Goal: Obtain resource: Obtain resource

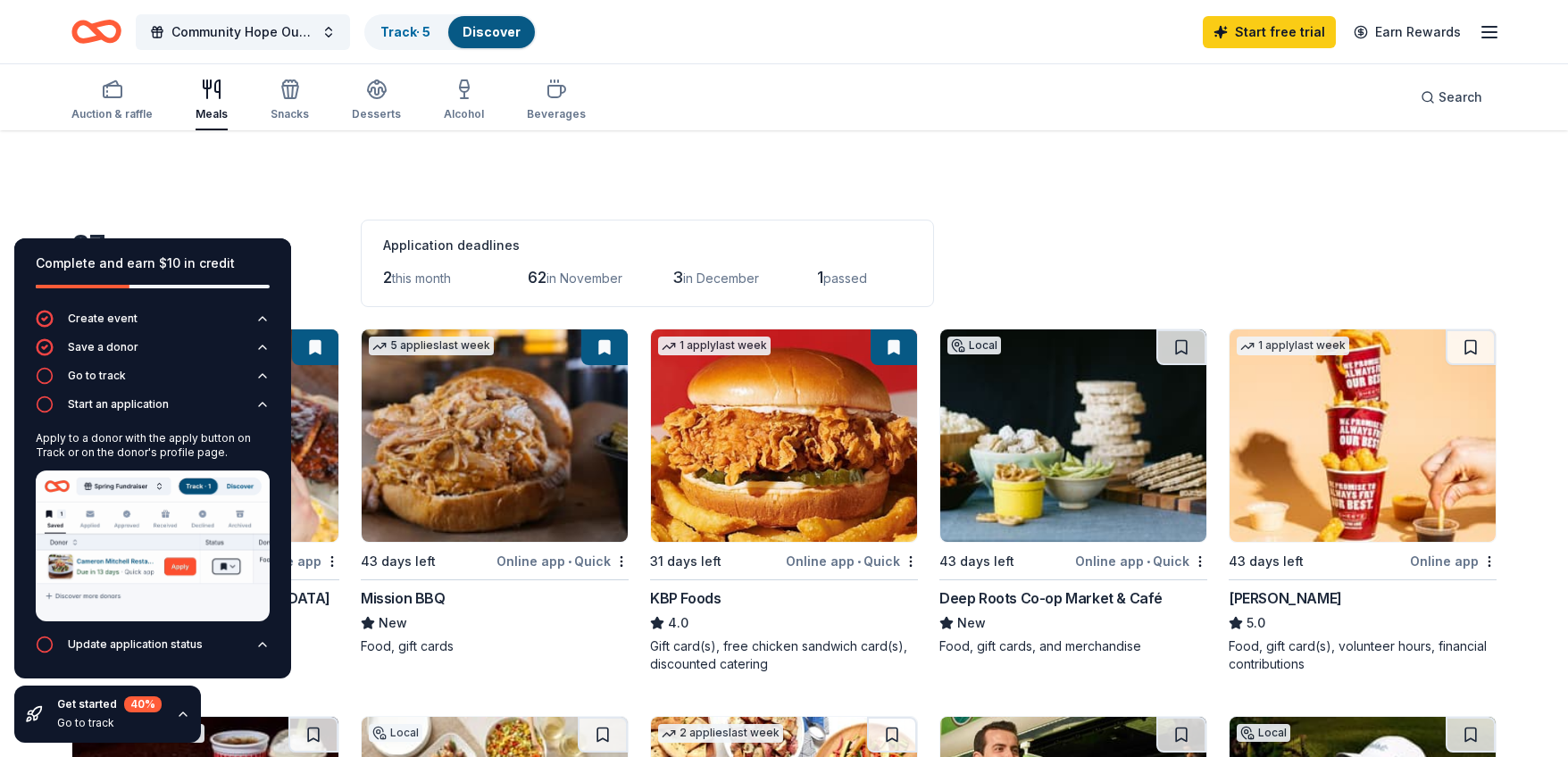
scroll to position [1214, 0]
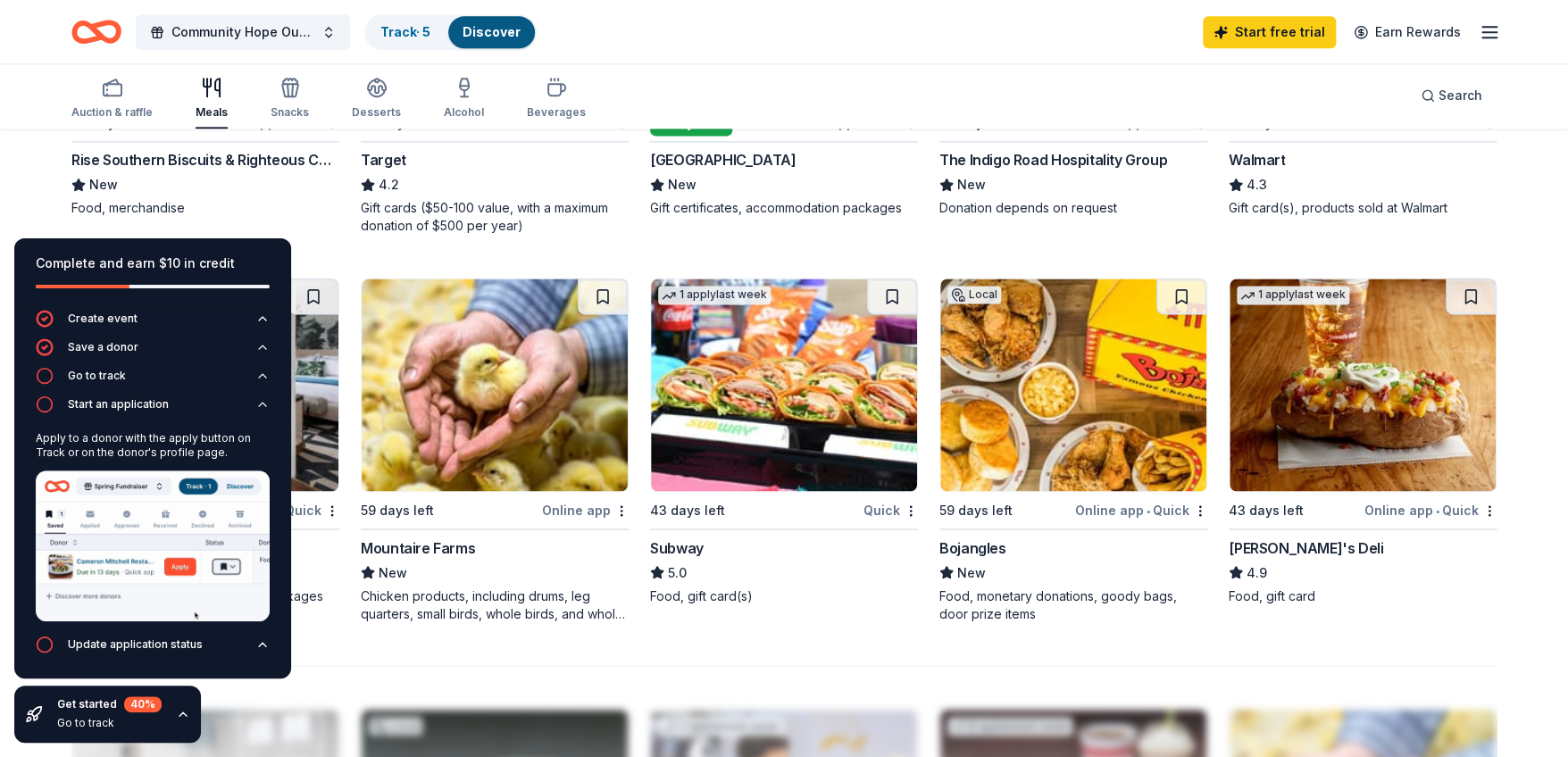
click at [758, 424] on img at bounding box center [784, 385] width 266 height 213
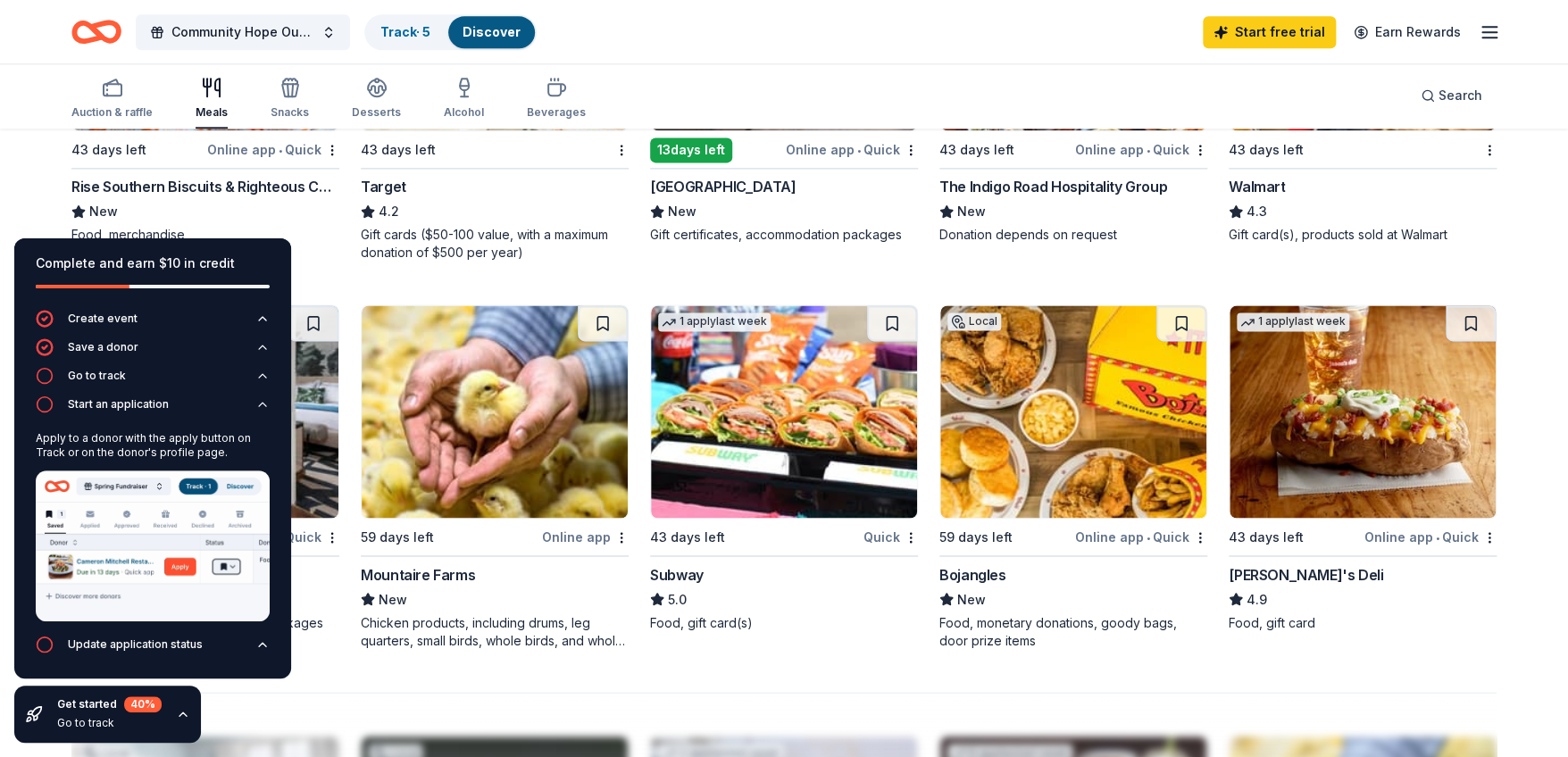
scroll to position [1182, 0]
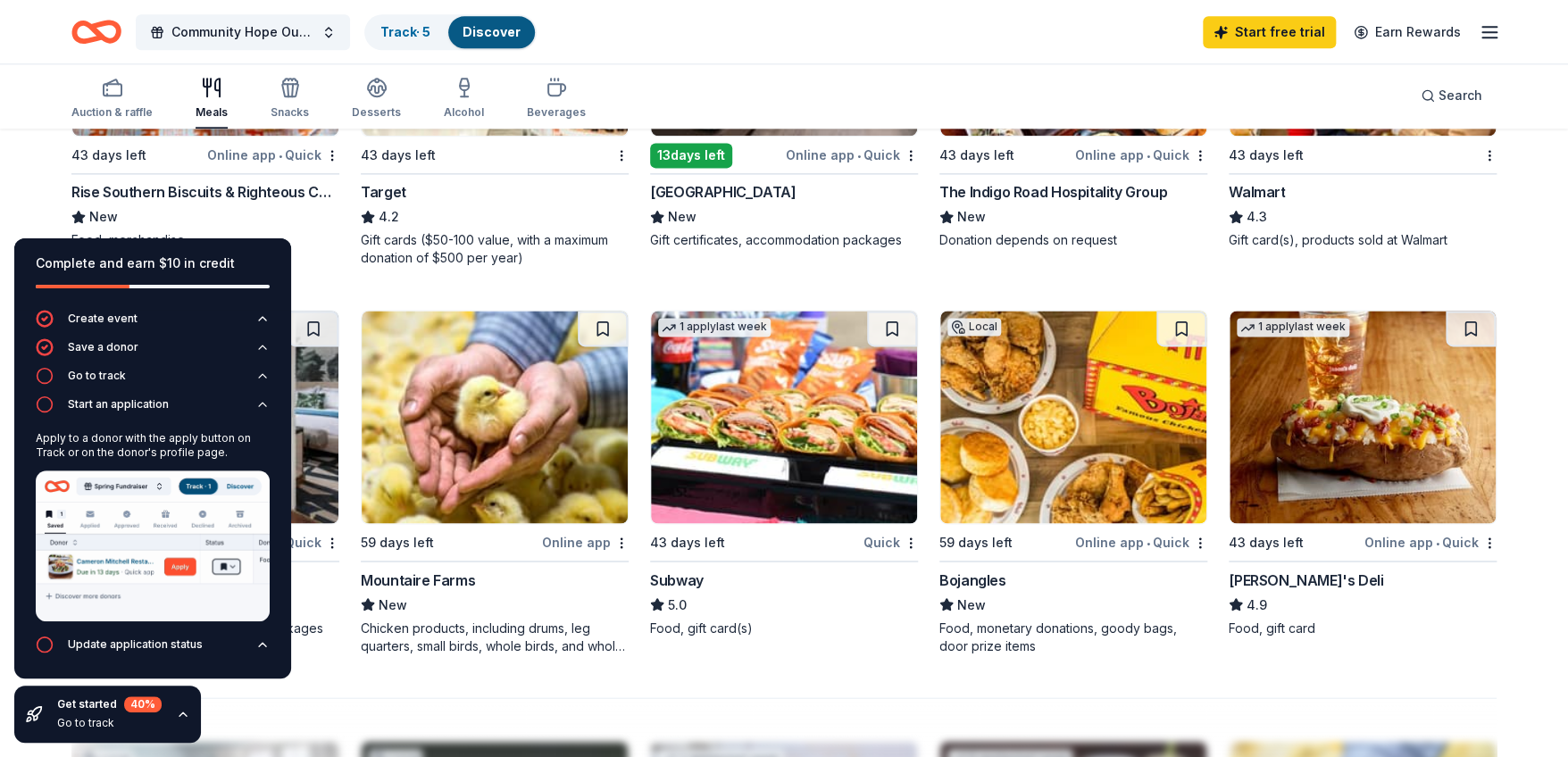
click at [1332, 519] on img at bounding box center [1363, 417] width 266 height 213
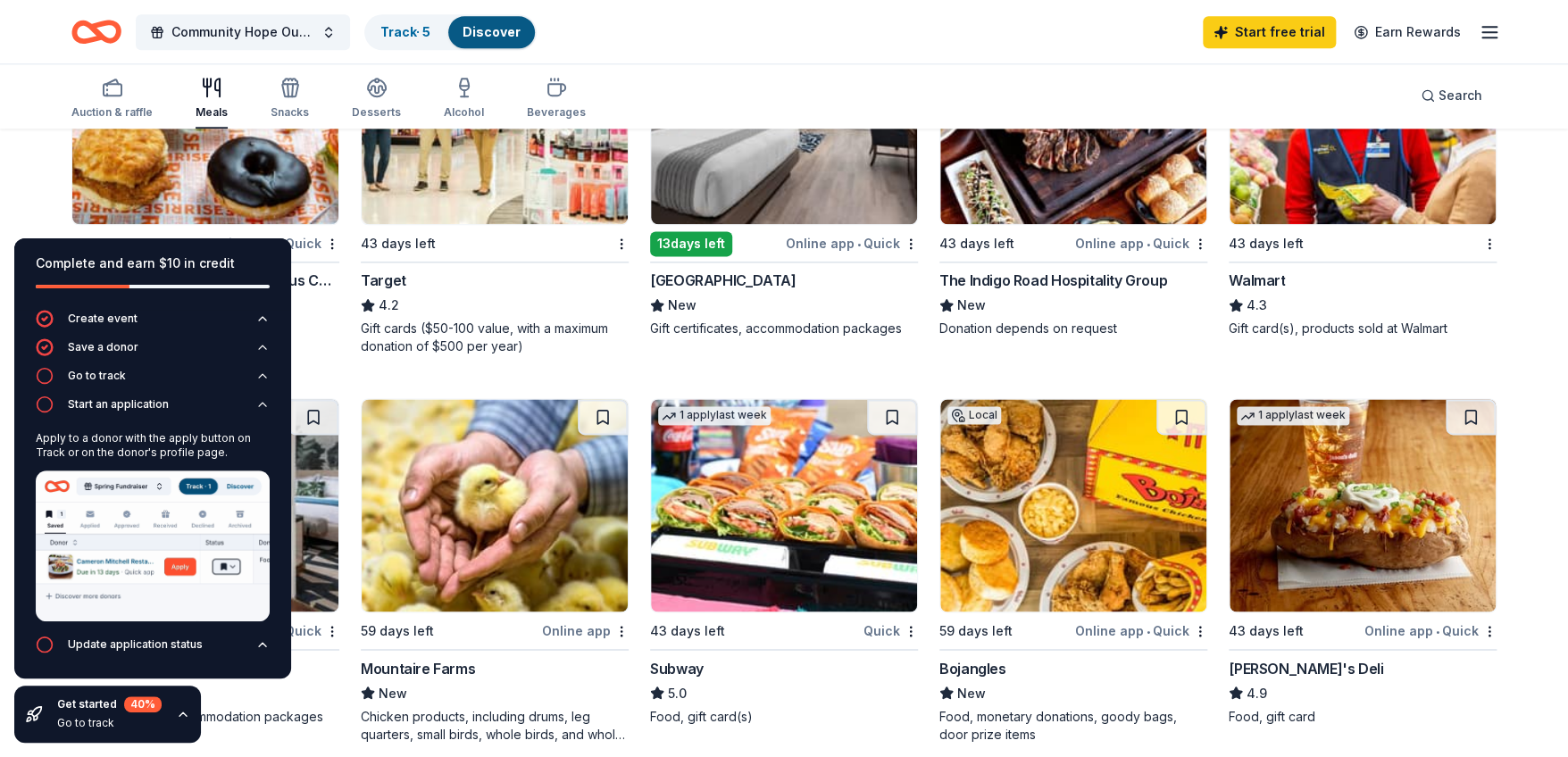
scroll to position [1102, 0]
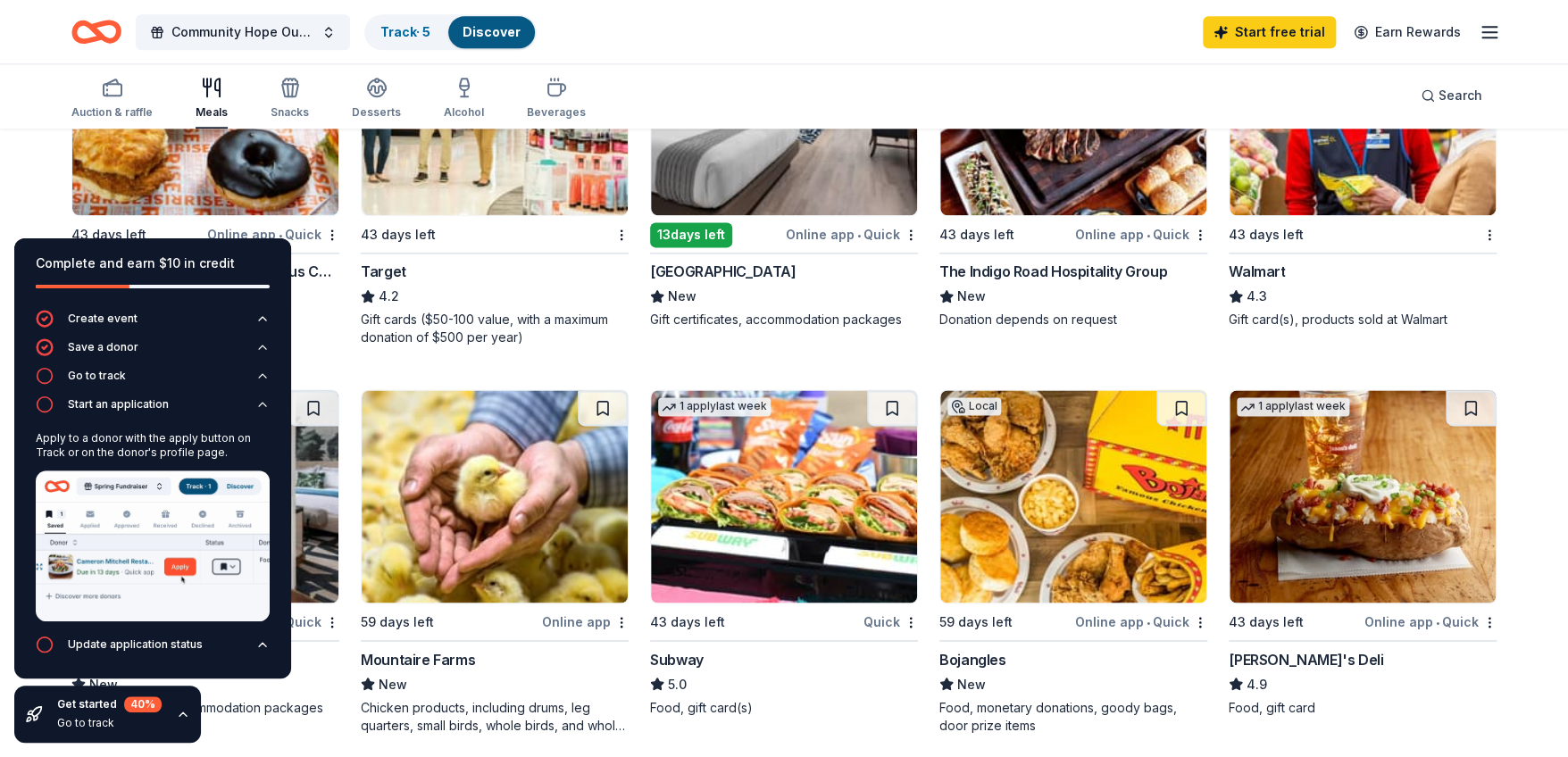
click at [518, 202] on img at bounding box center [495, 109] width 266 height 213
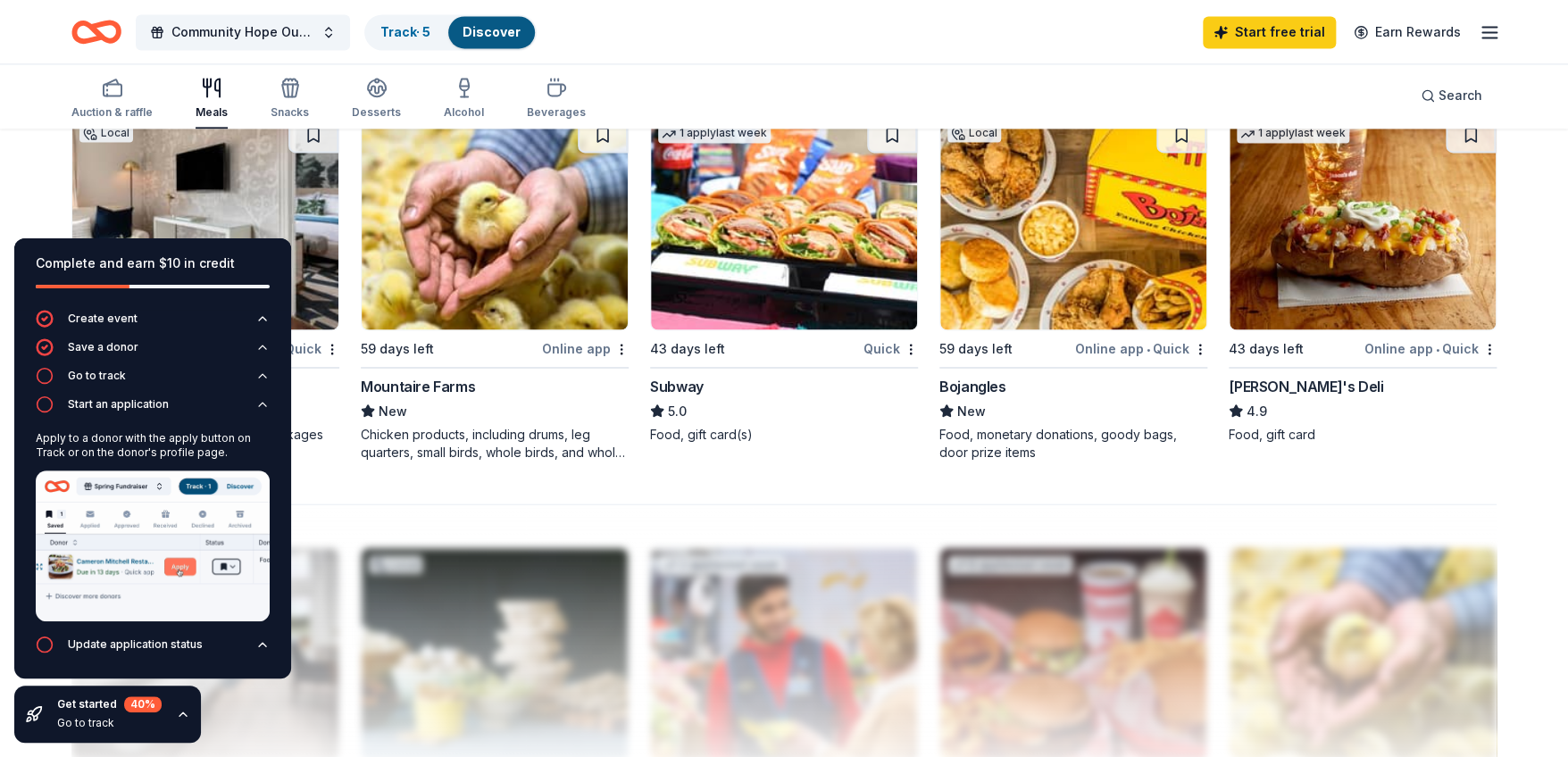
scroll to position [1370, 0]
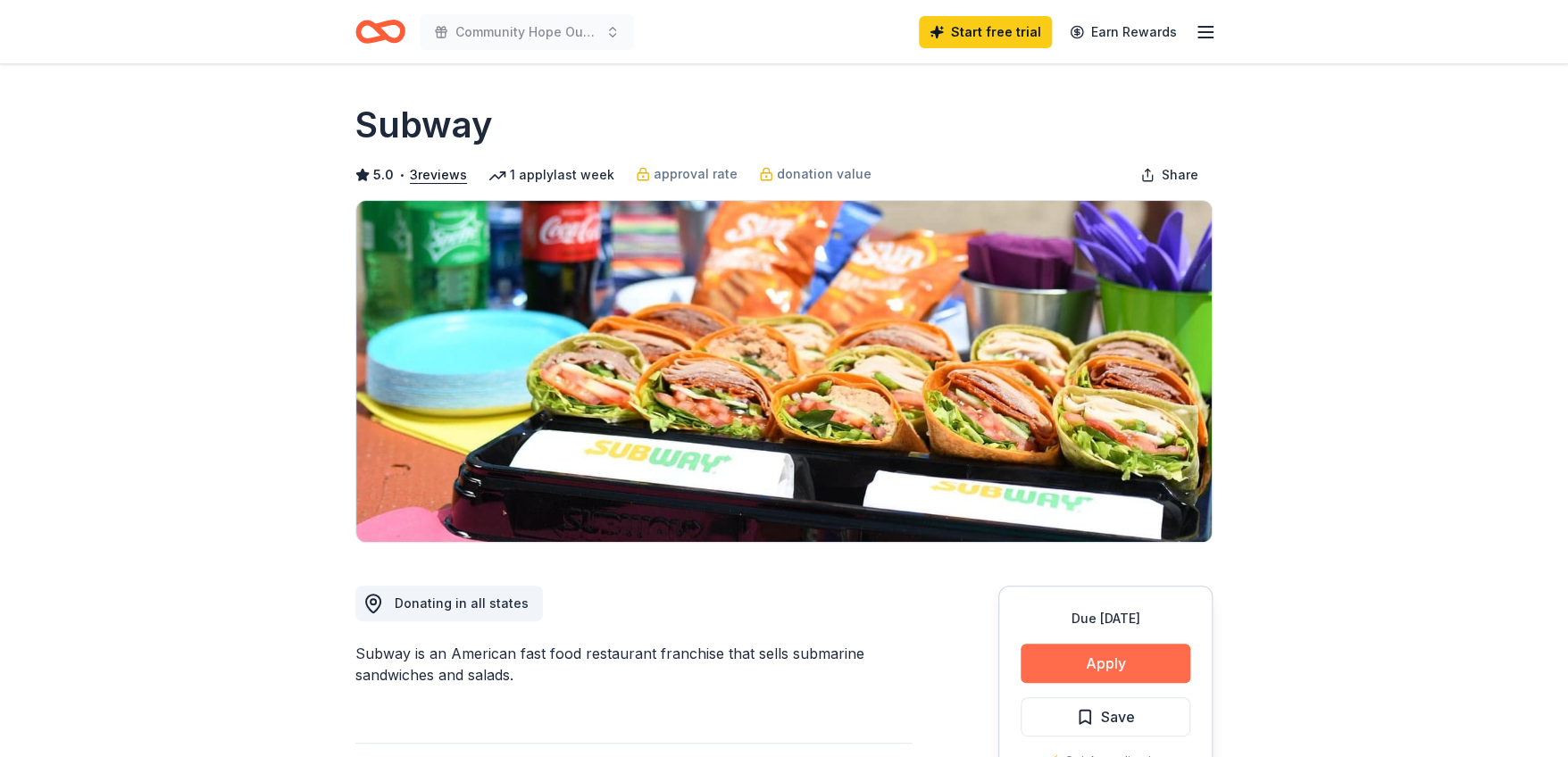
click at [1148, 664] on button "Apply" at bounding box center [1105, 663] width 170 height 39
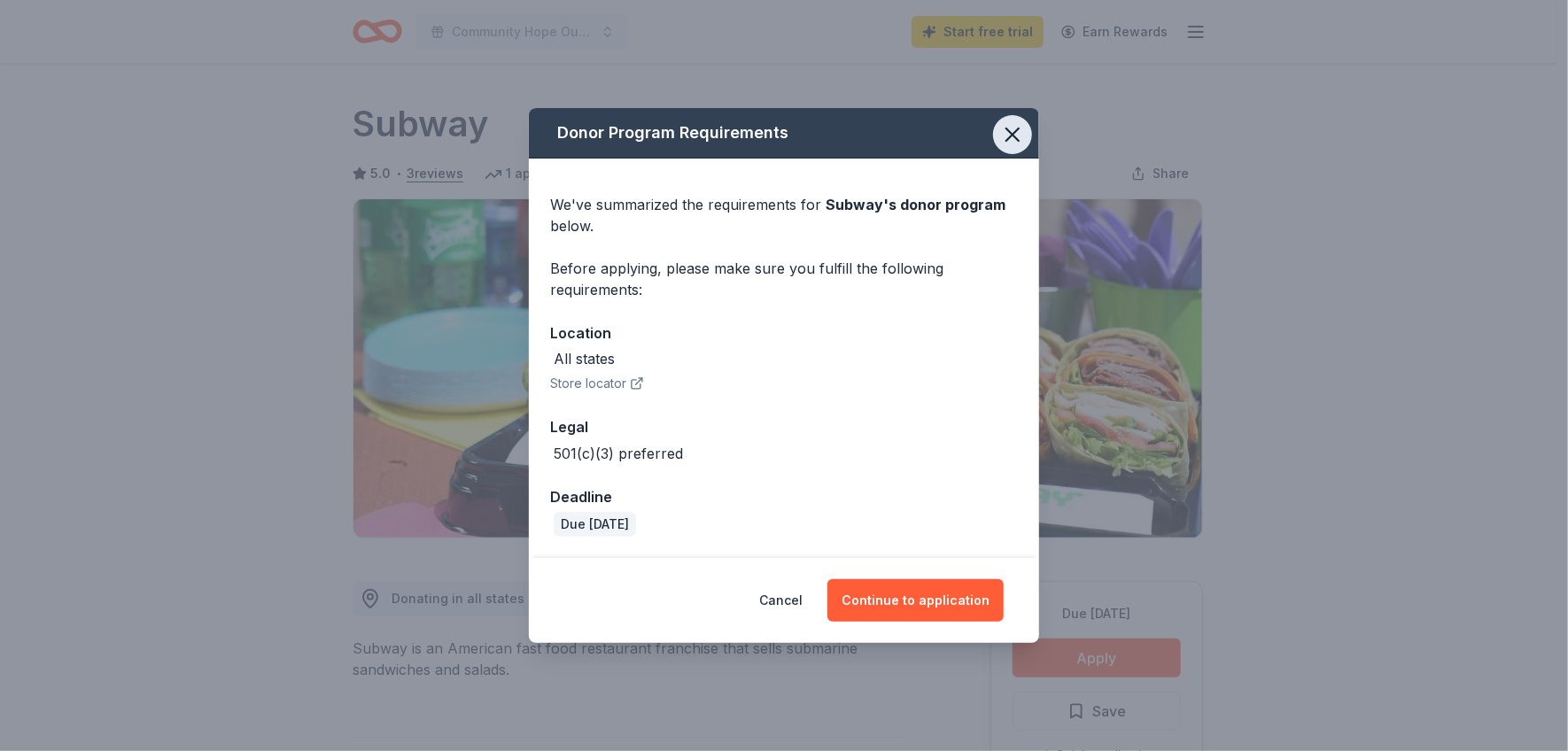
click at [1014, 129] on icon "button" at bounding box center [1012, 135] width 24 height 24
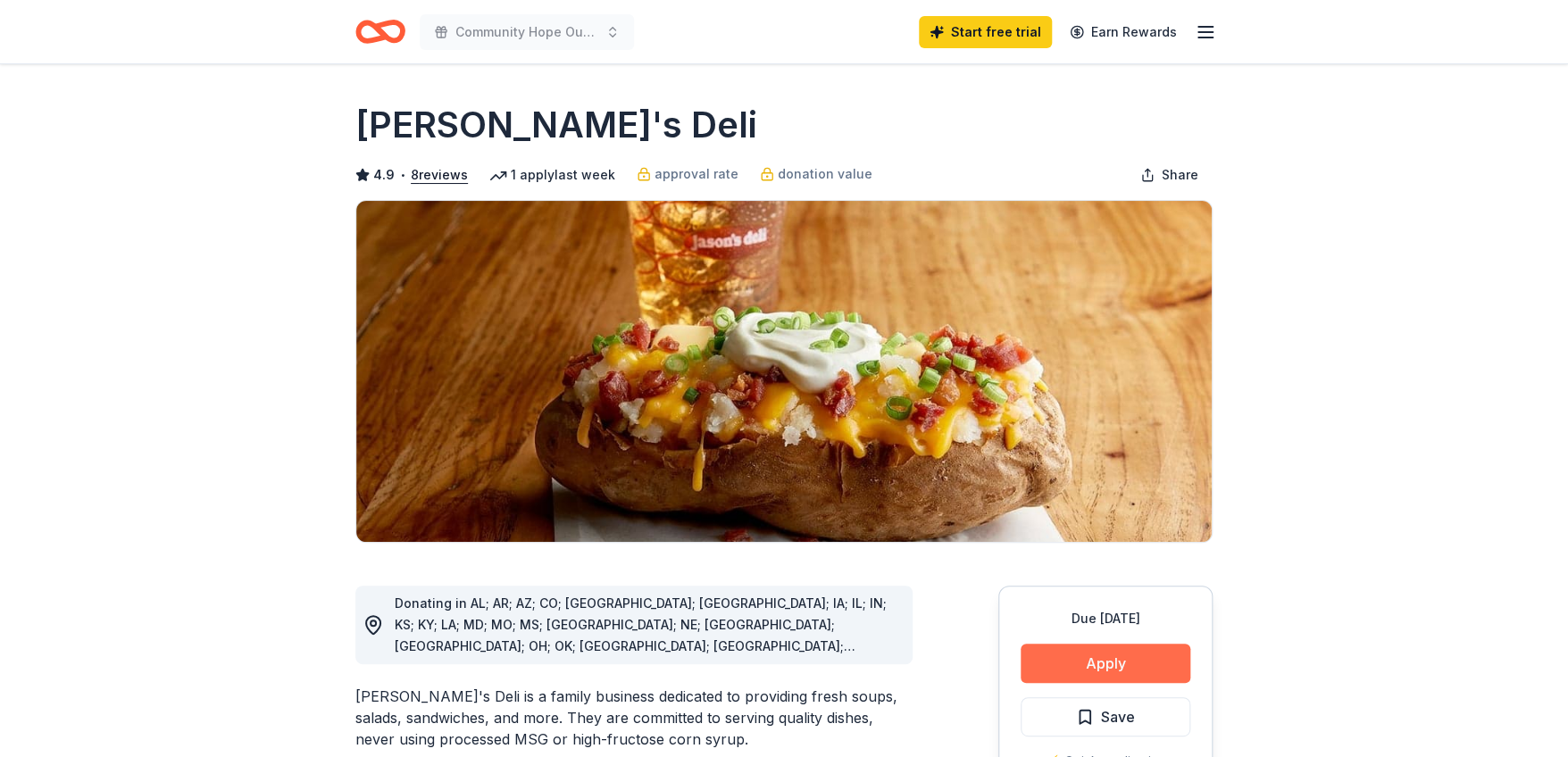
click at [1150, 658] on button "Apply" at bounding box center [1105, 663] width 170 height 39
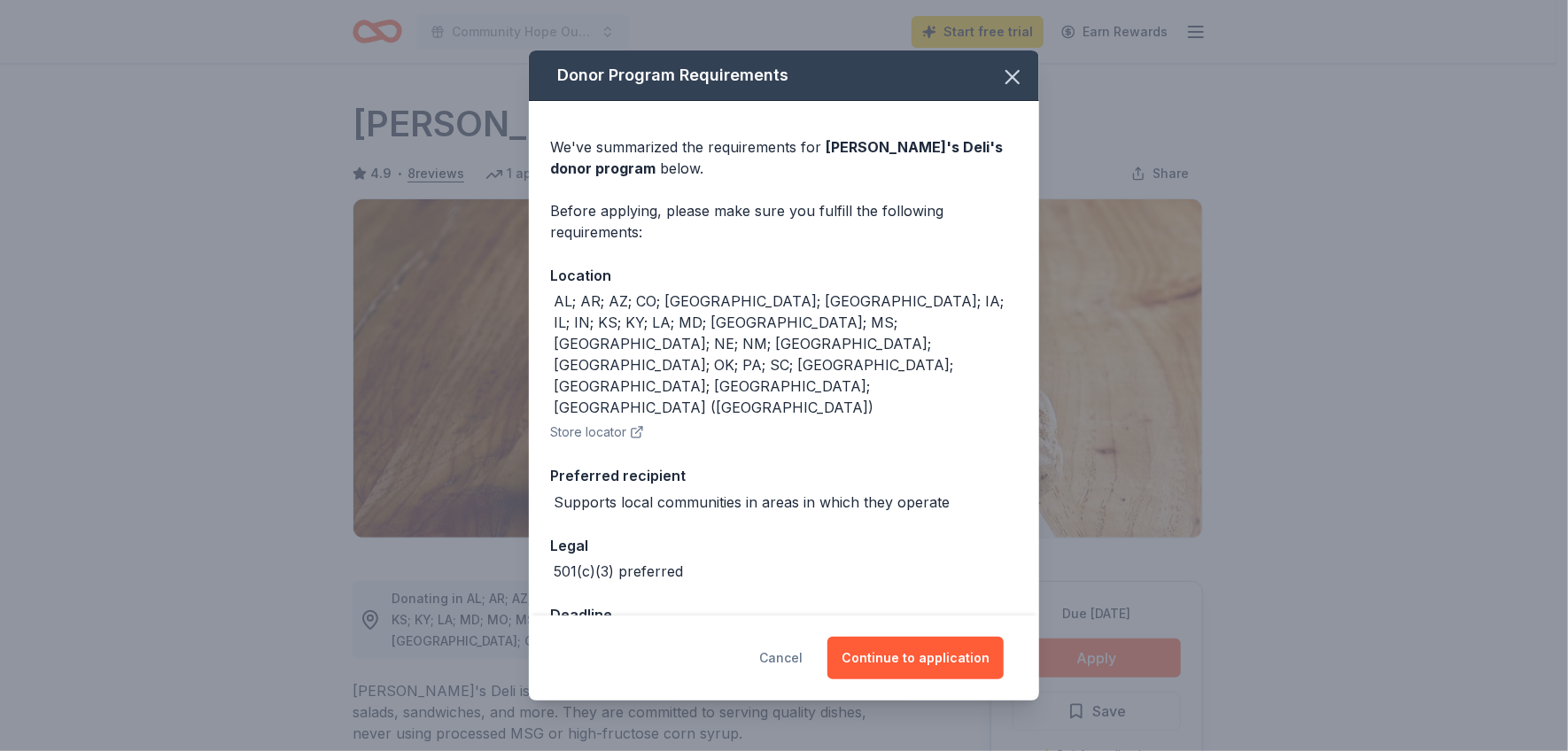
click at [801, 640] on button "Cancel" at bounding box center [781, 658] width 43 height 42
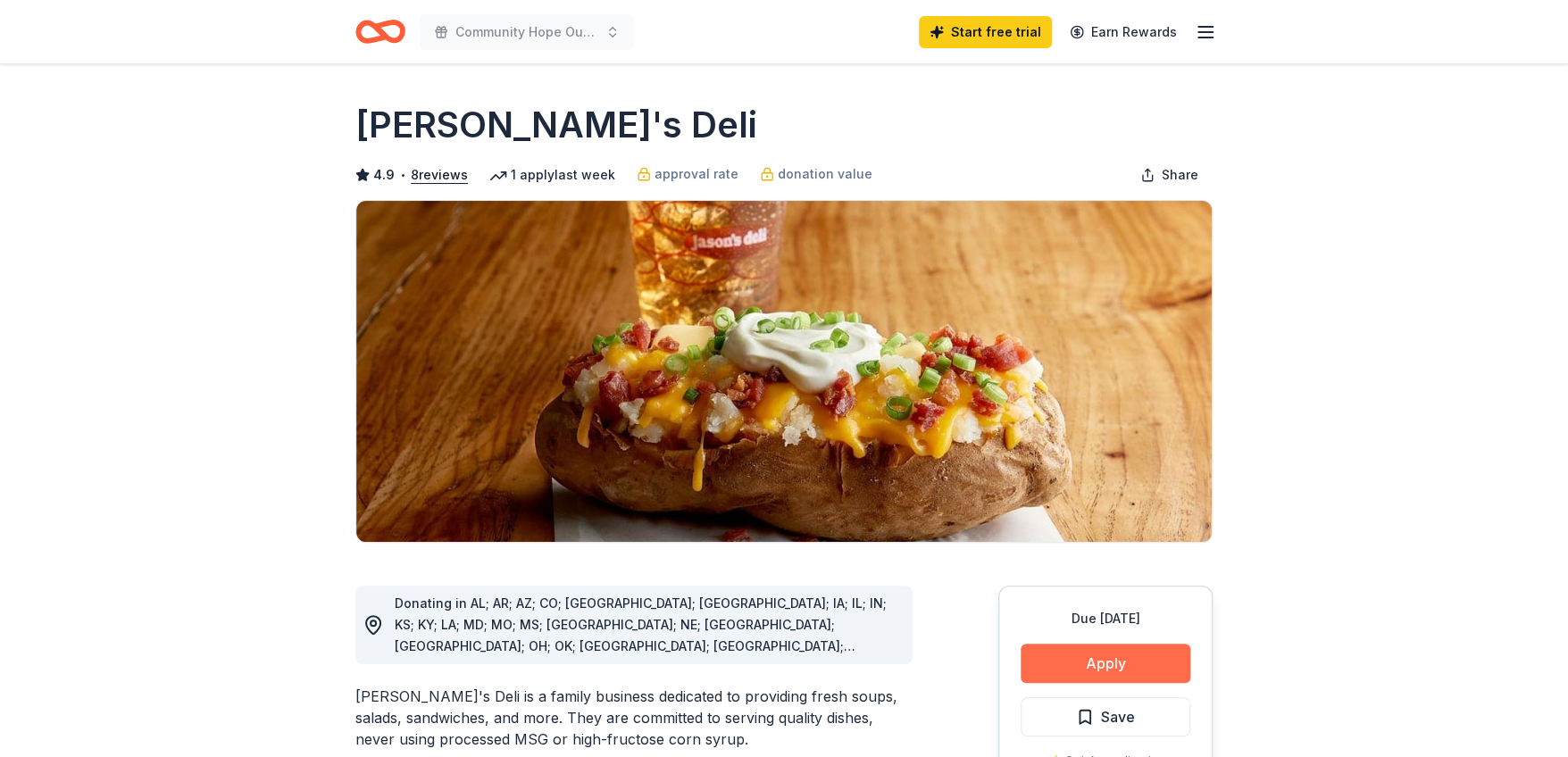
click at [1142, 662] on button "Apply" at bounding box center [1105, 663] width 170 height 39
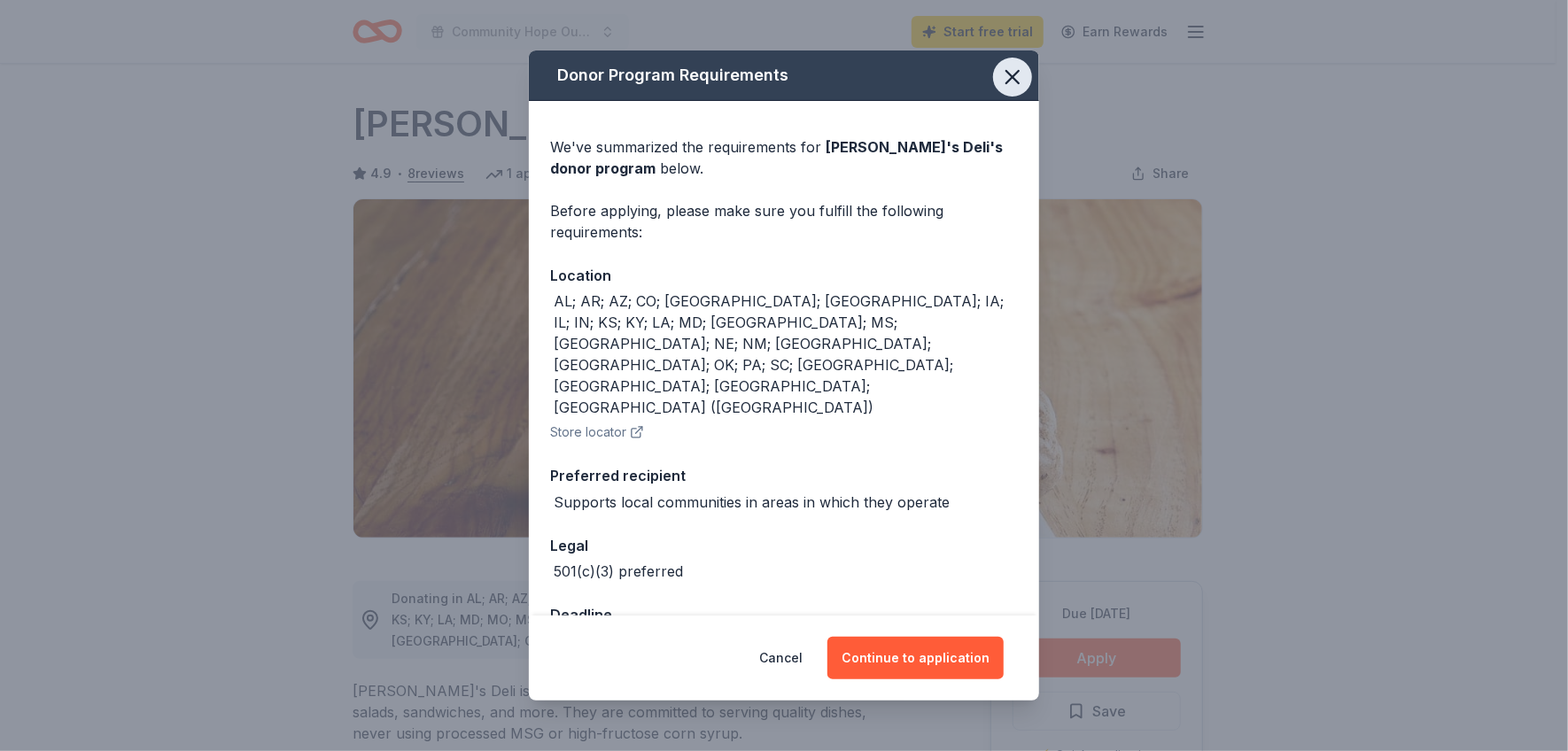
click at [1010, 90] on icon "button" at bounding box center [1012, 77] width 24 height 24
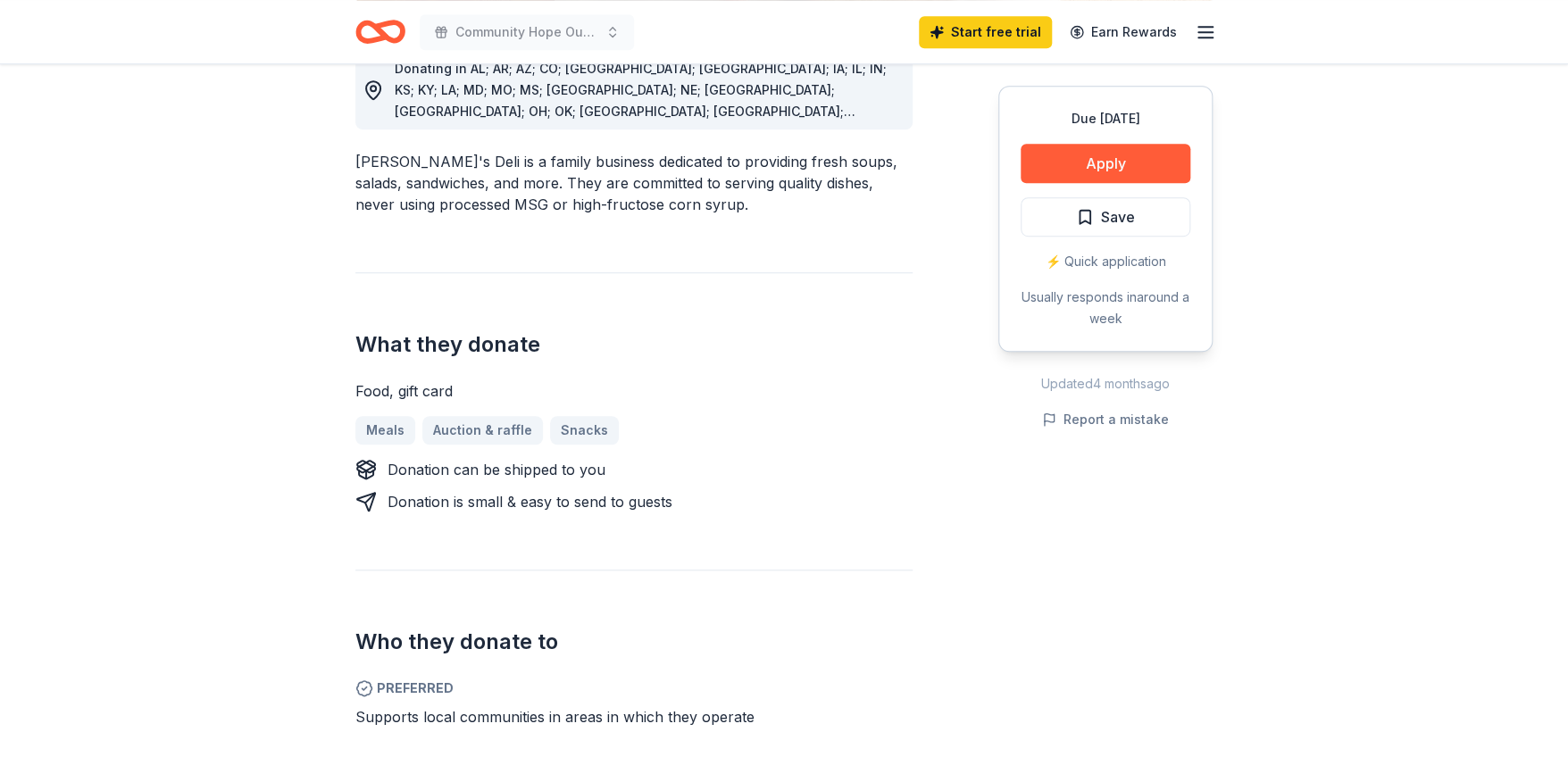
scroll to position [625, 0]
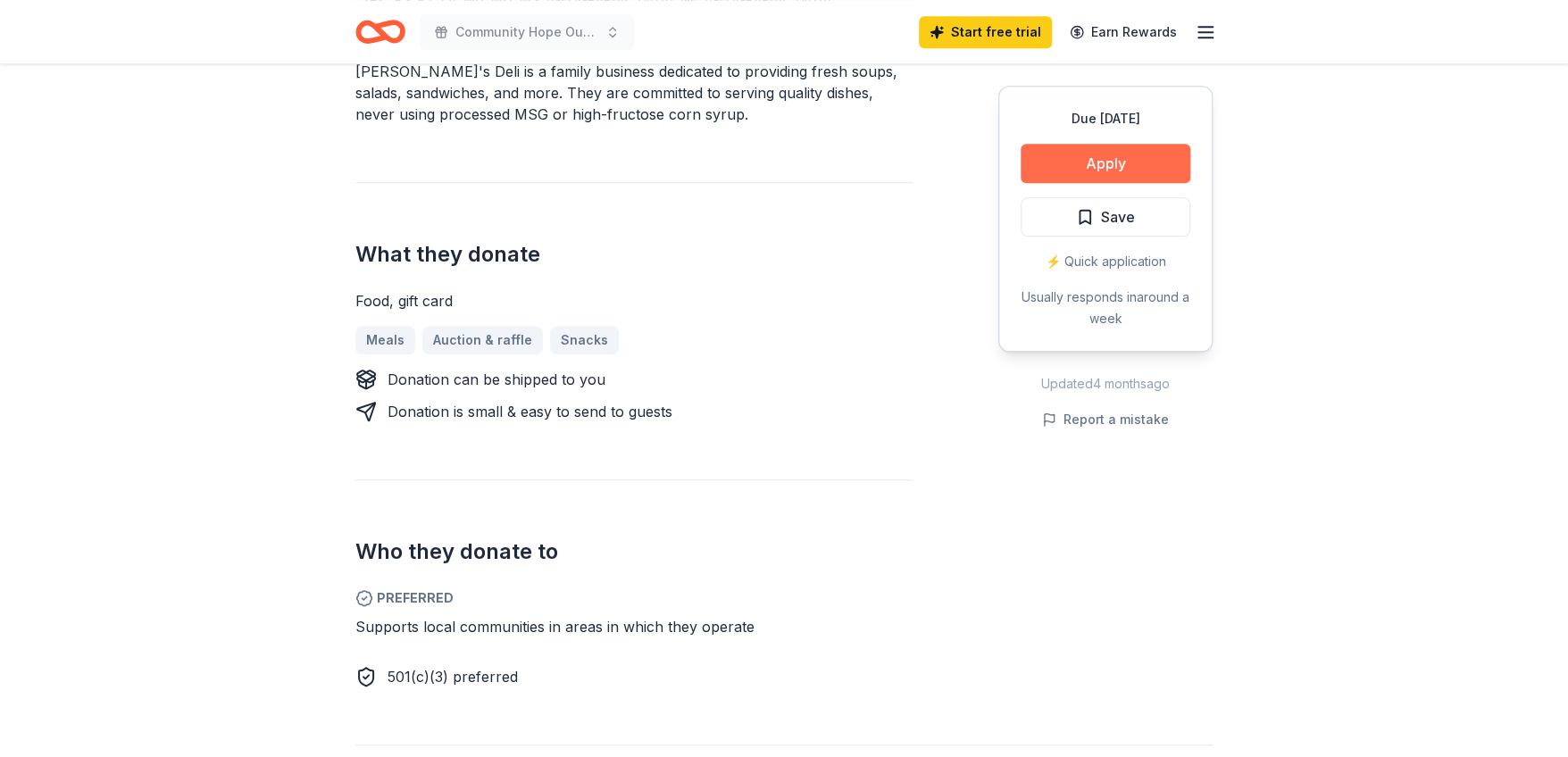
click at [1047, 164] on button "Apply" at bounding box center [1105, 162] width 170 height 39
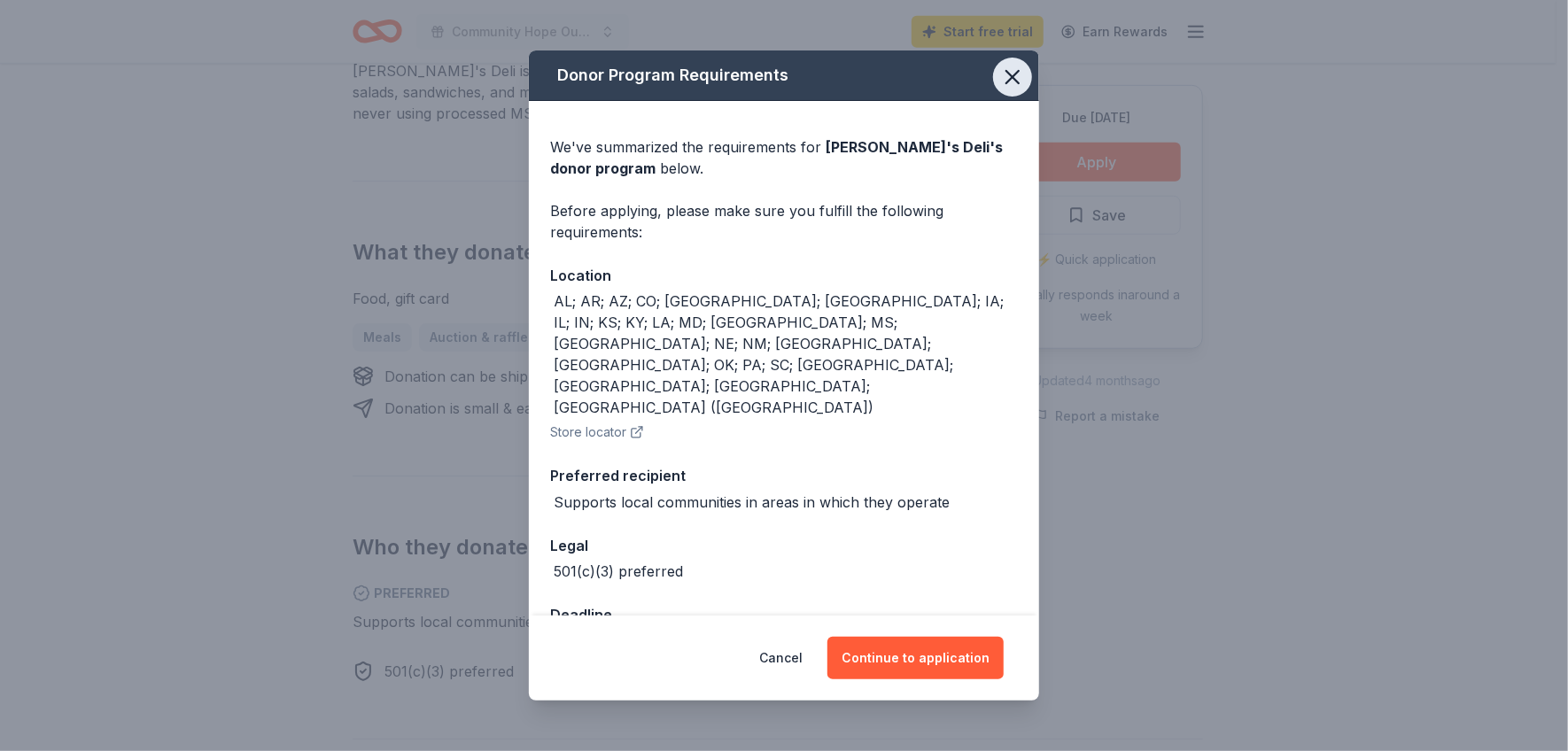
click at [1007, 90] on icon "button" at bounding box center [1012, 77] width 24 height 24
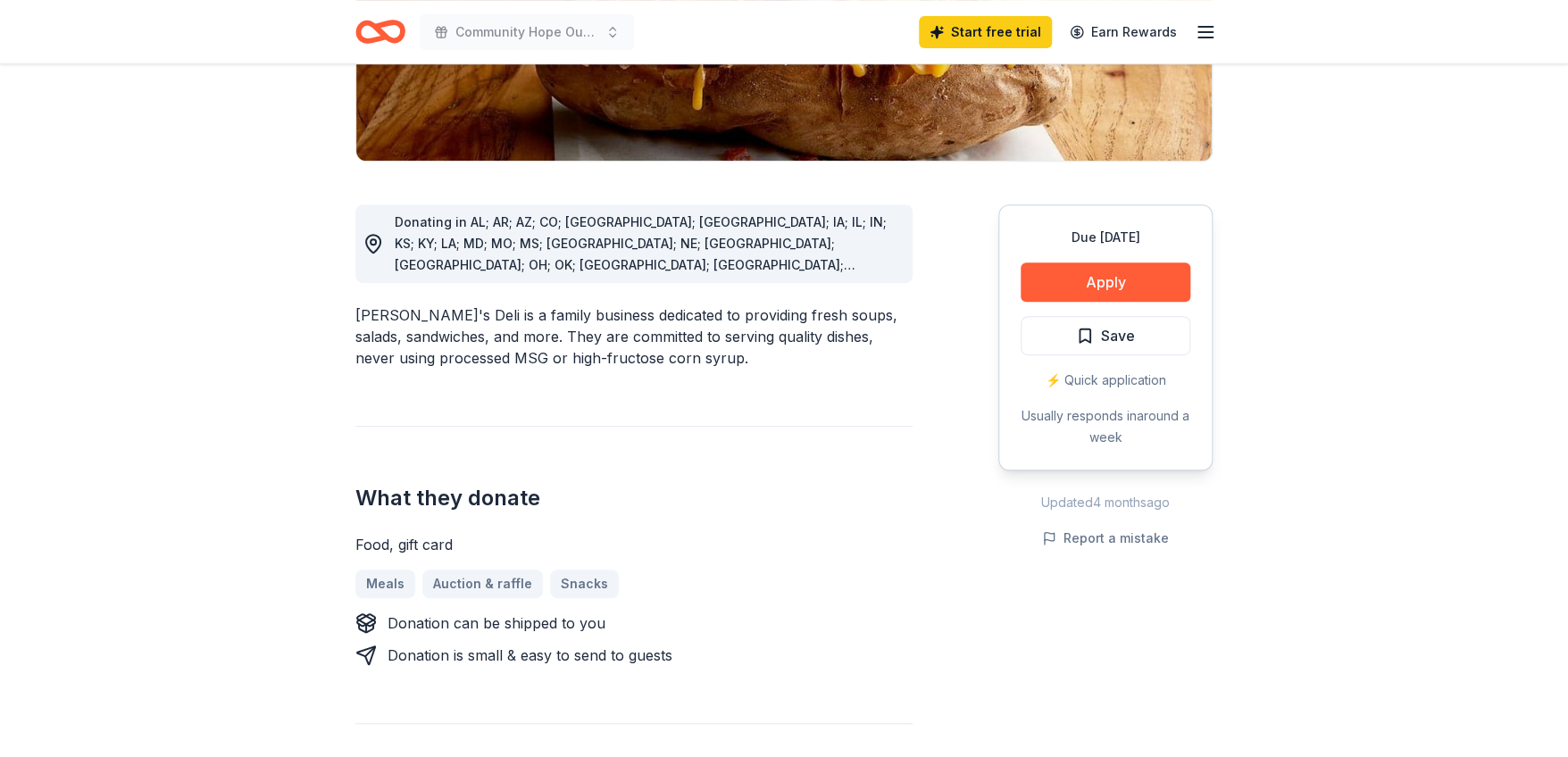
scroll to position [356, 0]
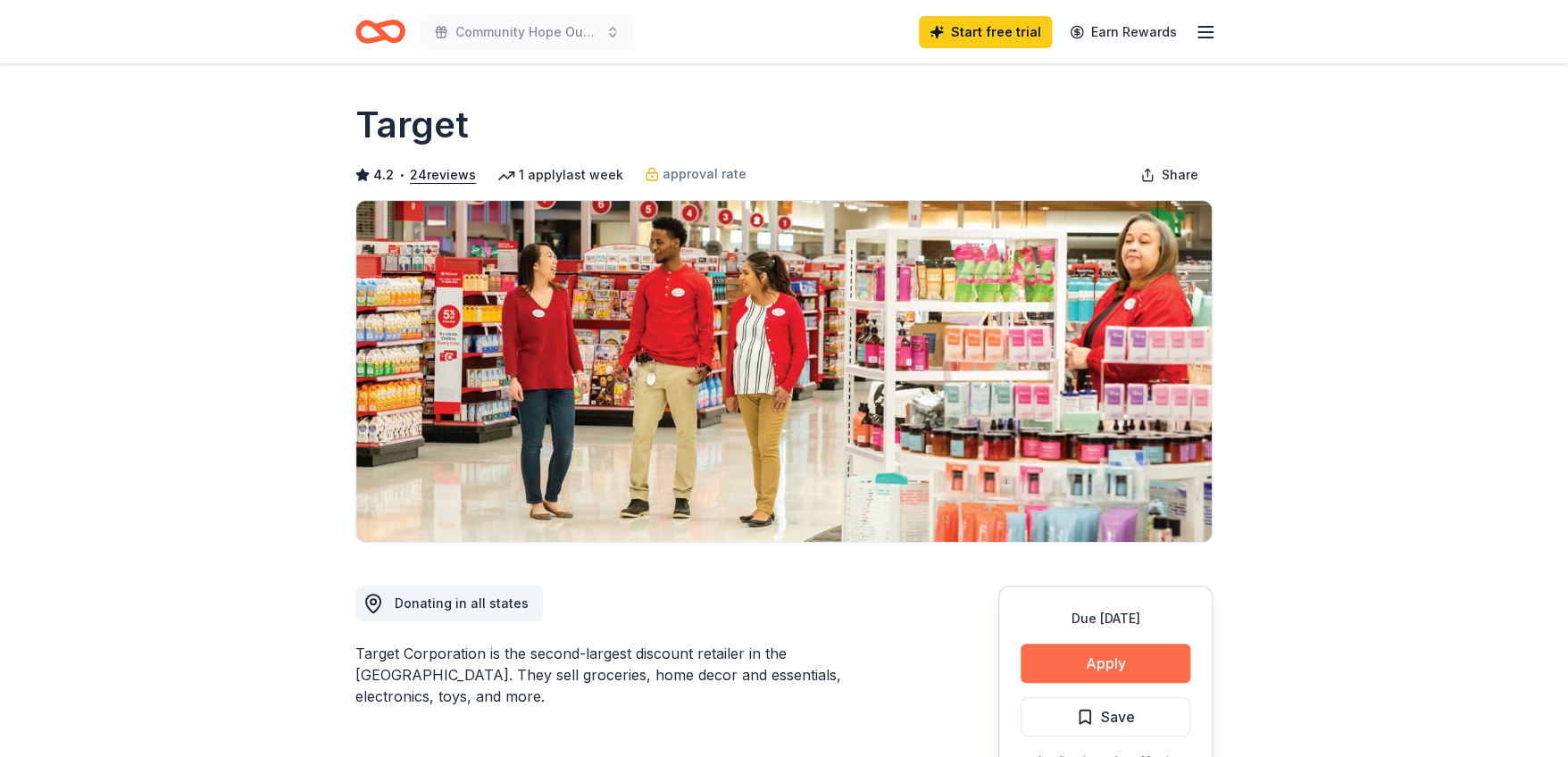
click at [1122, 659] on button "Apply" at bounding box center [1105, 663] width 170 height 39
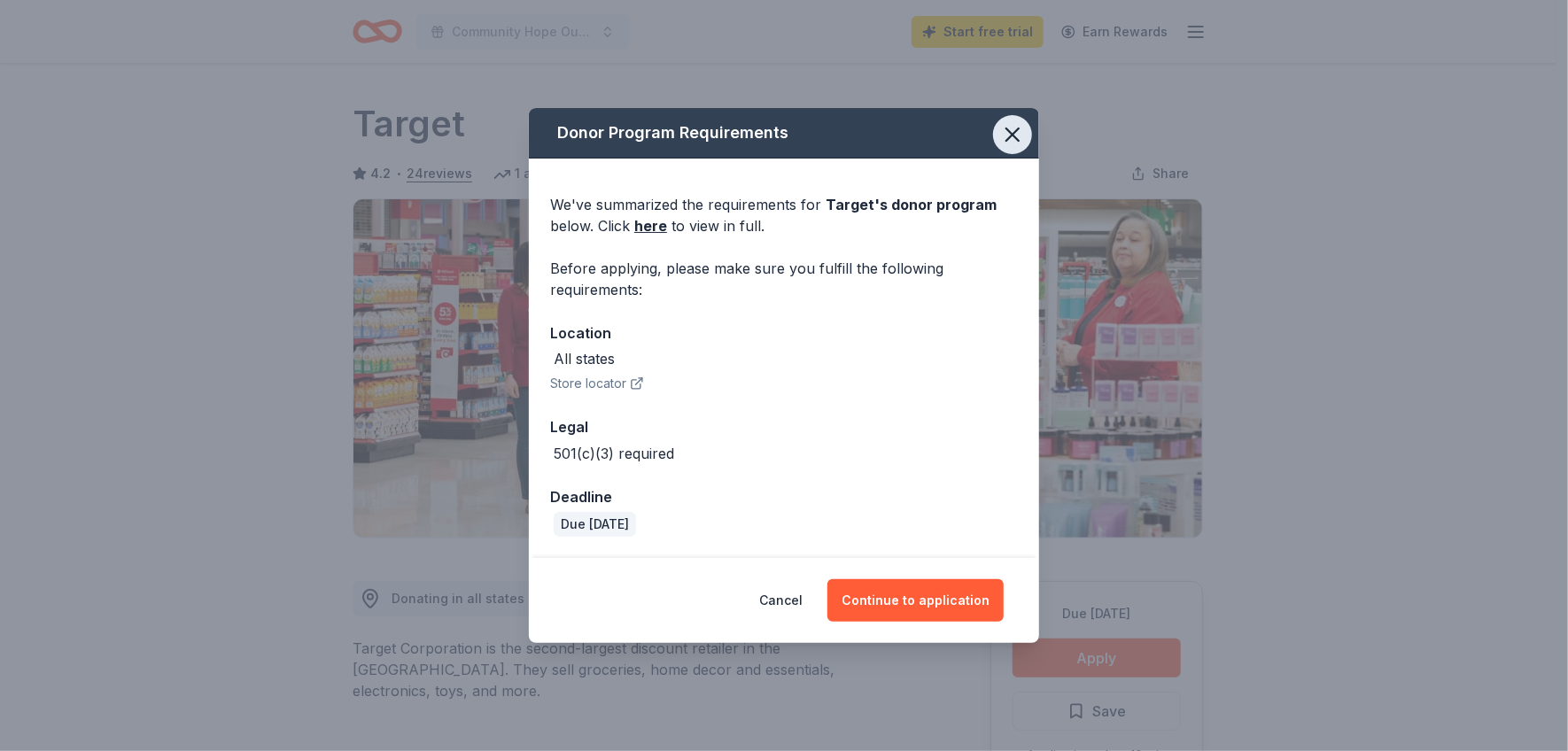
click at [1014, 139] on icon "button" at bounding box center [1012, 135] width 24 height 24
